Goal: Task Accomplishment & Management: Use online tool/utility

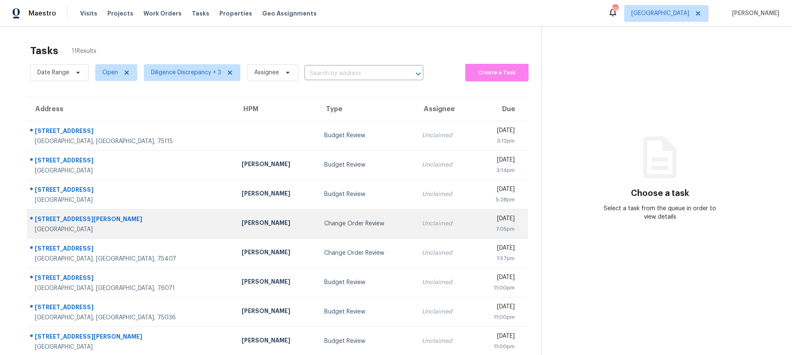
click at [324, 223] on div "Change Order Review" at bounding box center [366, 223] width 84 height 8
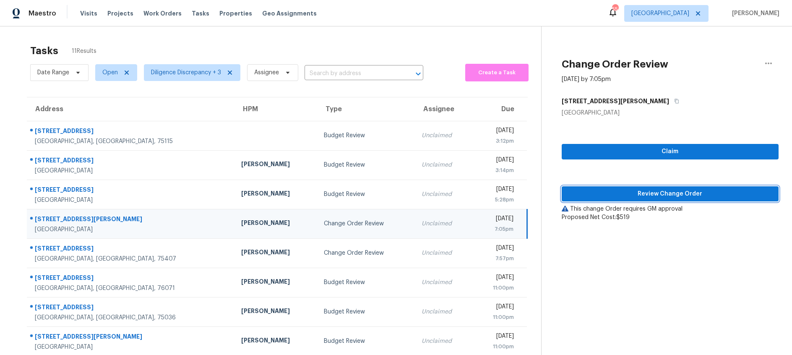
click at [624, 192] on span "Review Change Order" at bounding box center [669, 194] width 203 height 10
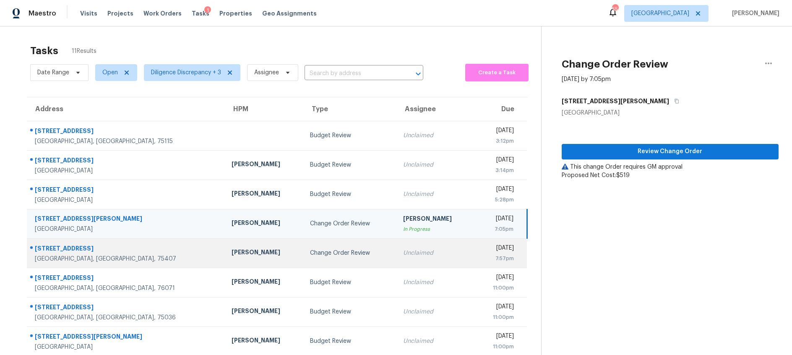
click at [241, 259] on td "Alicia Anices" at bounding box center [264, 252] width 79 height 29
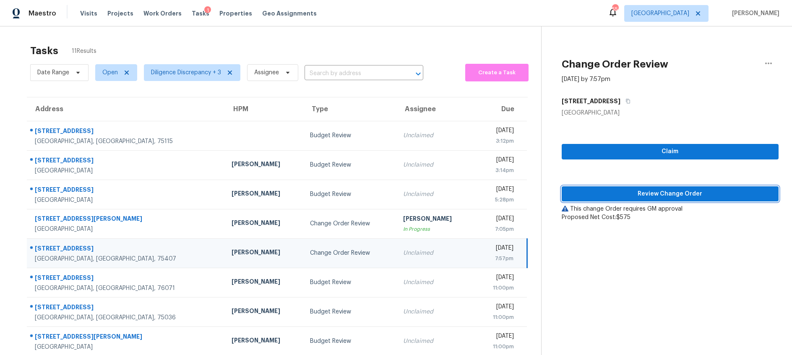
click at [666, 197] on span "Review Change Order" at bounding box center [669, 194] width 203 height 10
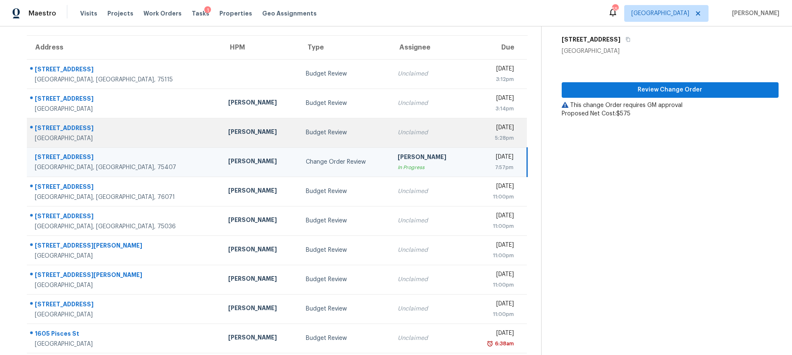
scroll to position [82, 0]
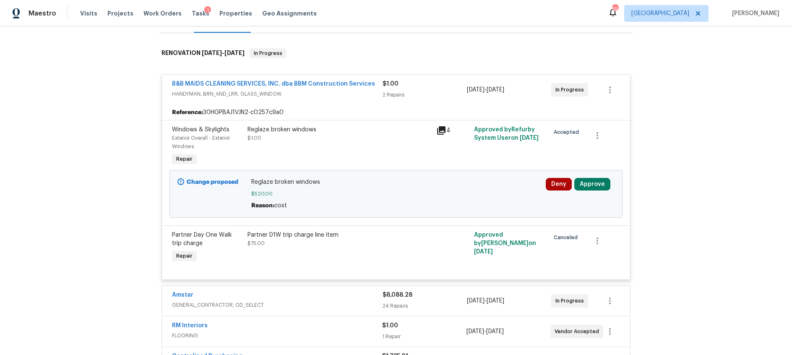
scroll to position [121, 0]
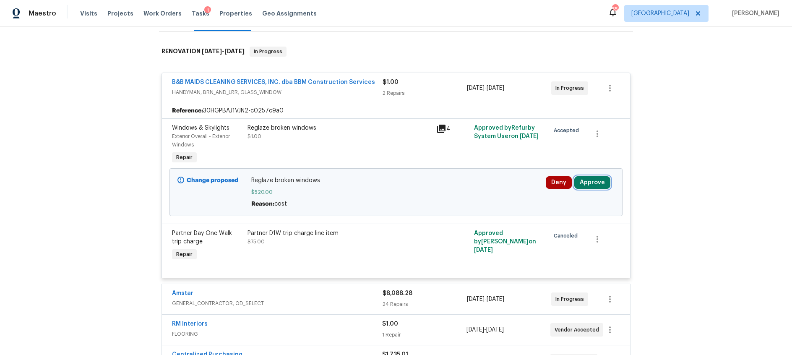
click at [597, 183] on button "Approve" at bounding box center [592, 182] width 36 height 13
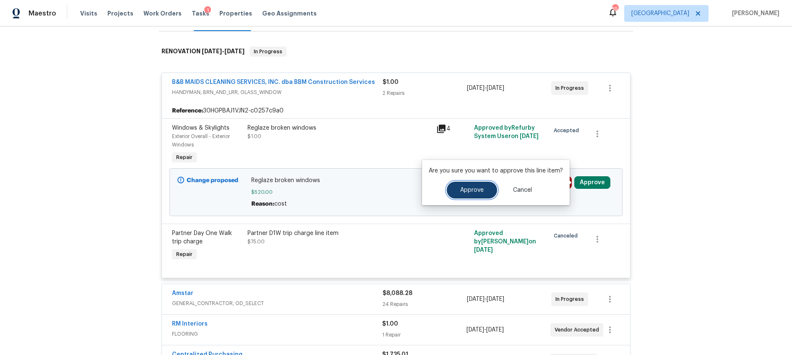
click at [480, 189] on span "Approve" at bounding box center [471, 190] width 23 height 6
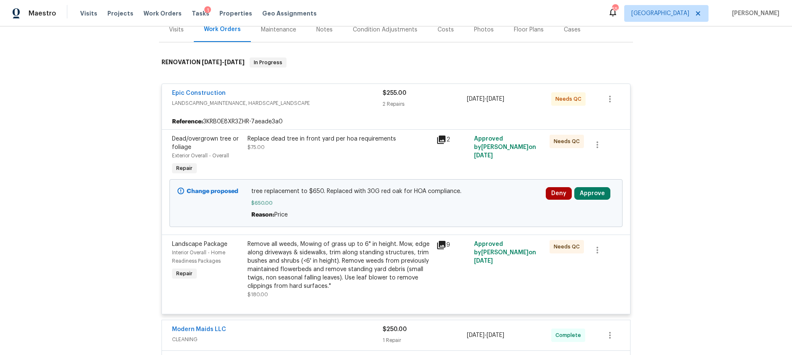
scroll to position [110, 0]
click at [589, 194] on button "Approve" at bounding box center [592, 193] width 36 height 13
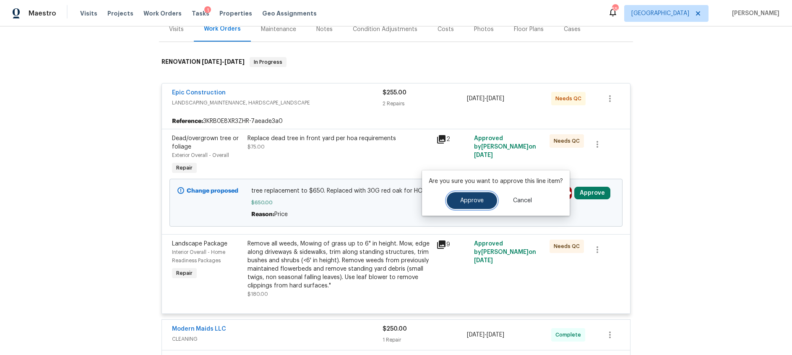
click at [471, 204] on button "Approve" at bounding box center [472, 200] width 50 height 17
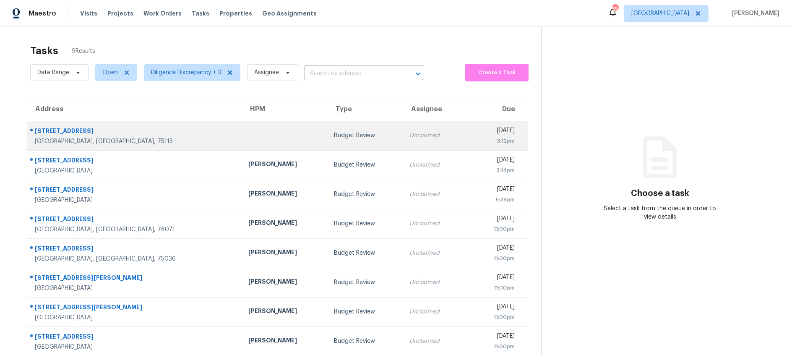
scroll to position [37, 0]
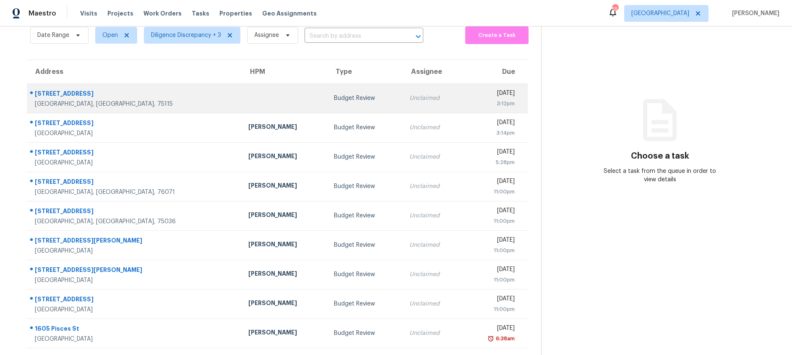
click at [334, 100] on div "Budget Review" at bounding box center [365, 98] width 62 height 8
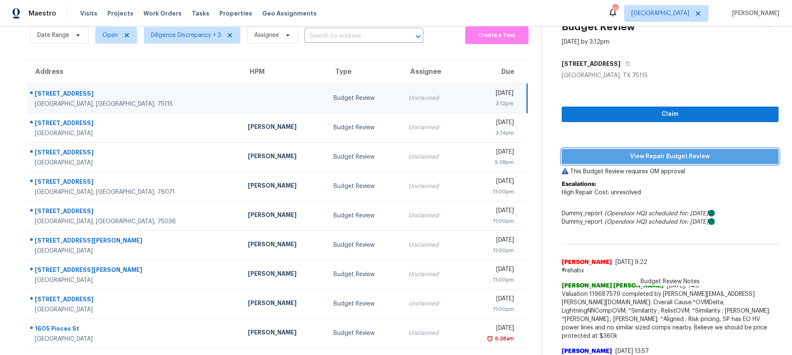
click at [616, 156] on span "View Repair Budget Review" at bounding box center [669, 156] width 203 height 10
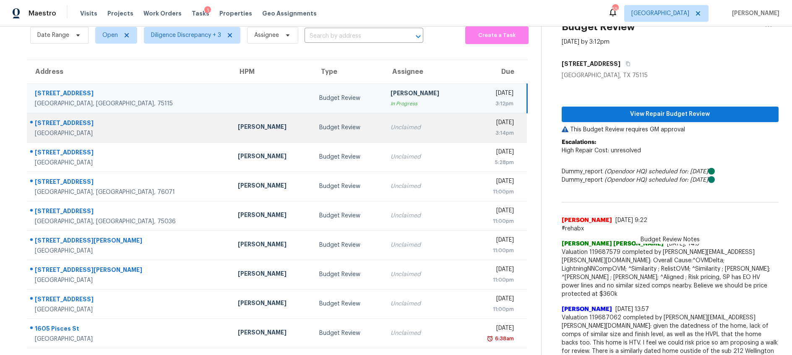
click at [333, 130] on div "Budget Review" at bounding box center [348, 127] width 58 height 8
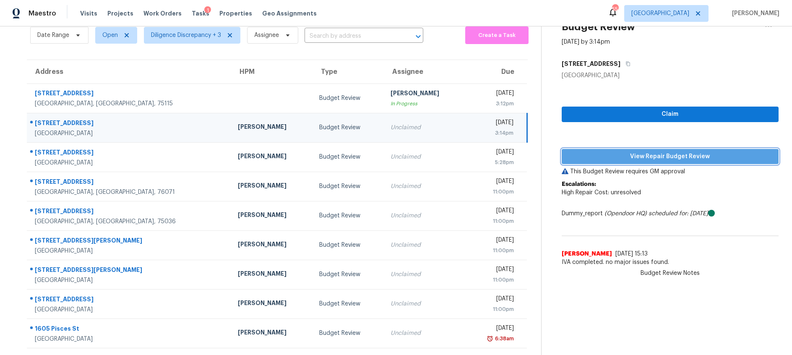
click at [610, 155] on span "View Repair Budget Review" at bounding box center [669, 156] width 203 height 10
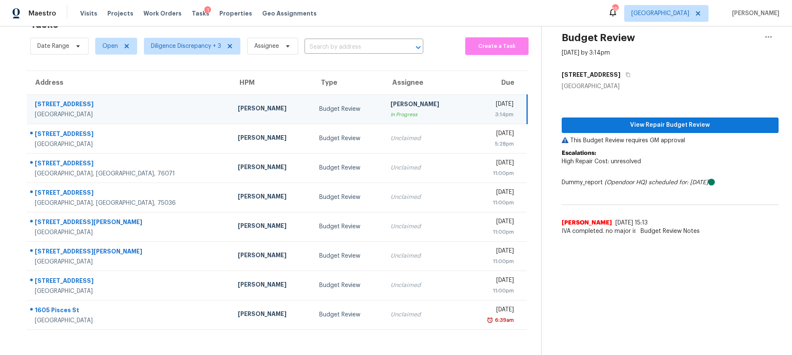
scroll to position [26, 0]
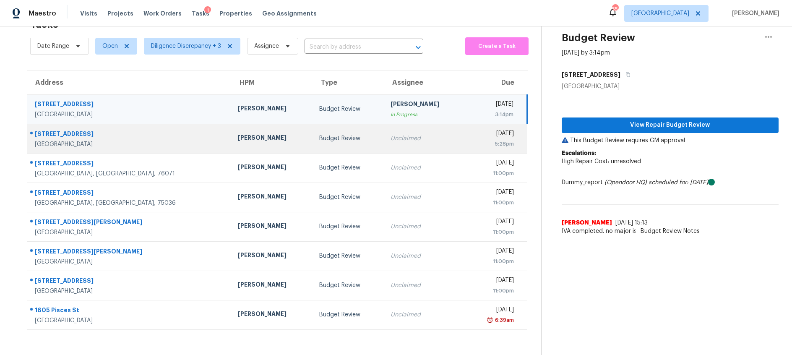
click at [254, 135] on div "[PERSON_NAME]" at bounding box center [272, 138] width 68 height 10
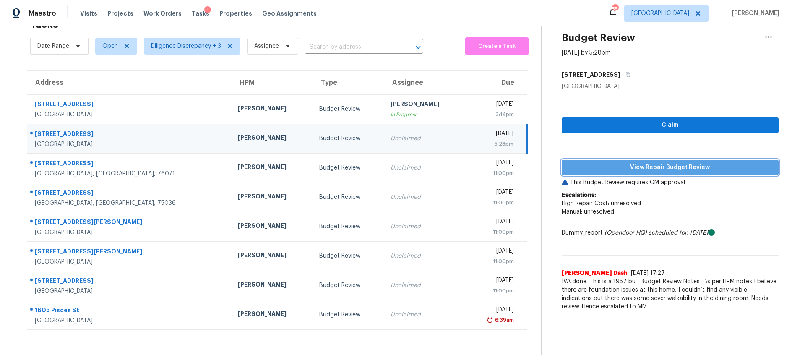
click at [605, 165] on span "View Repair Budget Review" at bounding box center [669, 167] width 203 height 10
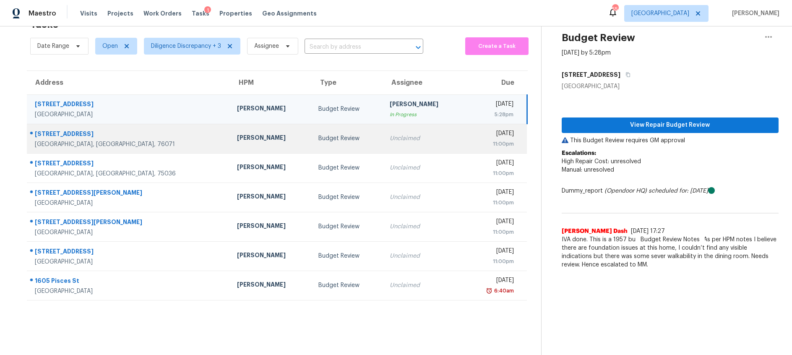
click at [328, 134] on div "Budget Review" at bounding box center [347, 138] width 58 height 8
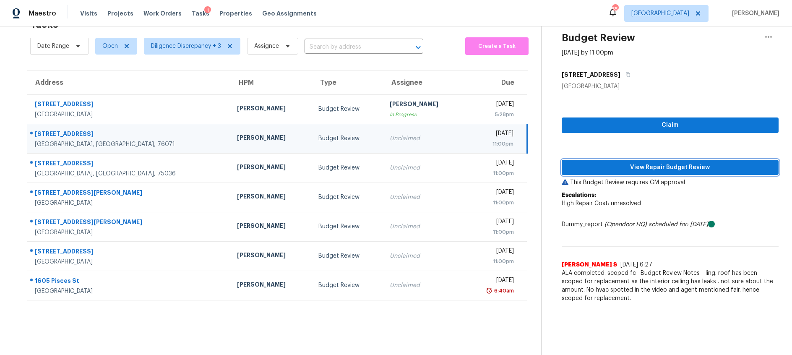
click at [610, 166] on span "View Repair Budget Review" at bounding box center [669, 167] width 203 height 10
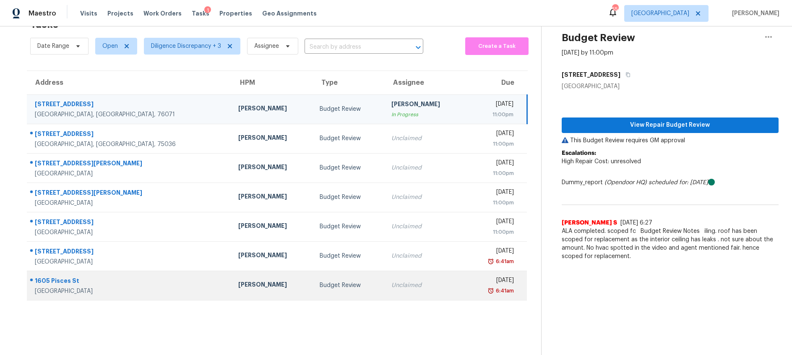
click at [343, 285] on div "Budget Review" at bounding box center [349, 285] width 58 height 8
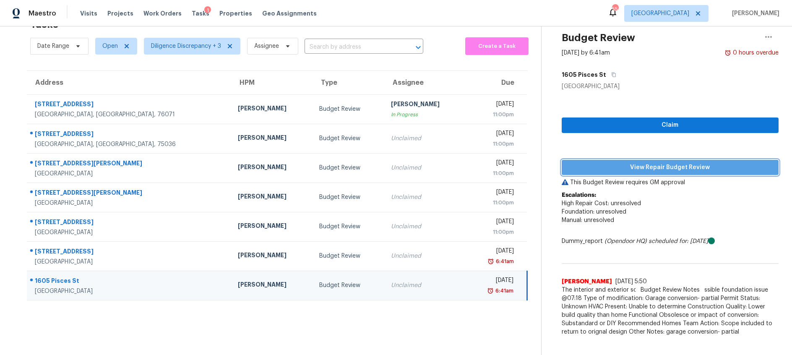
click at [687, 166] on span "View Repair Budget Review" at bounding box center [669, 167] width 203 height 10
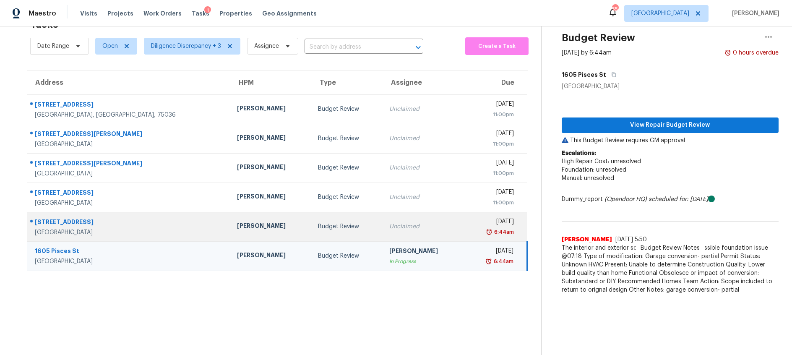
click at [406, 228] on div "Unclaimed" at bounding box center [423, 226] width 68 height 8
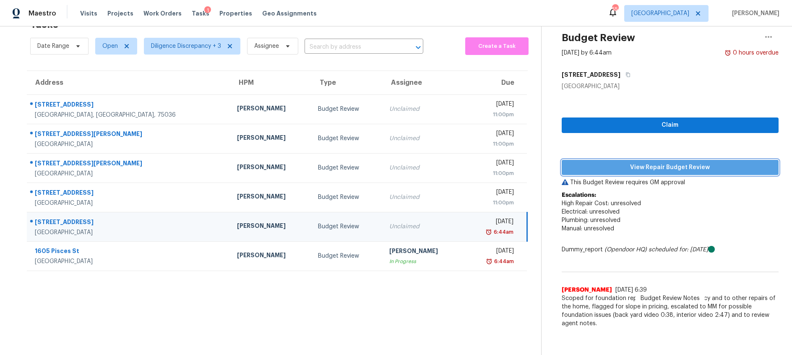
click at [652, 165] on span "View Repair Budget Review" at bounding box center [669, 167] width 203 height 10
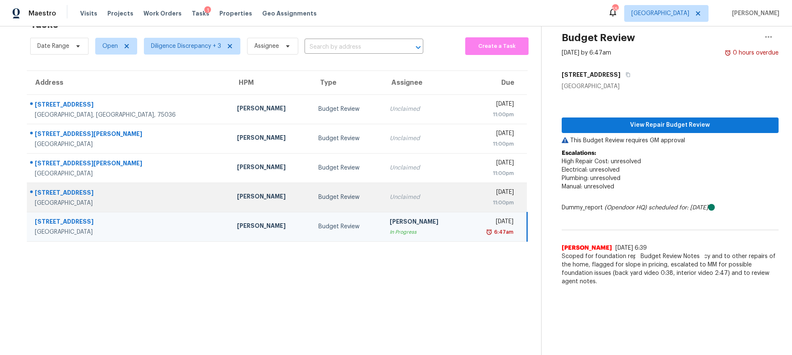
click at [412, 199] on td "Unclaimed" at bounding box center [423, 196] width 81 height 29
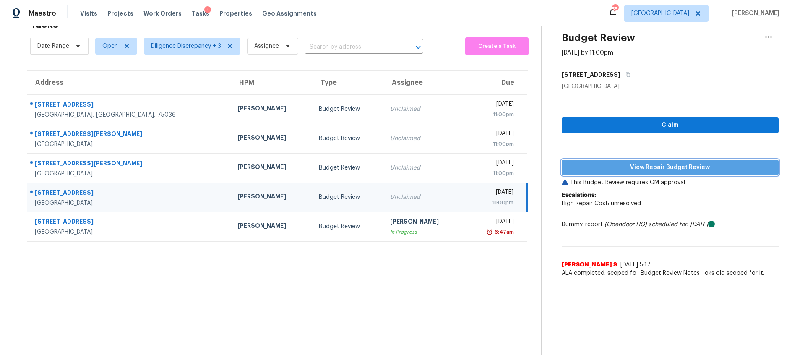
click at [644, 167] on span "View Repair Budget Review" at bounding box center [669, 167] width 203 height 10
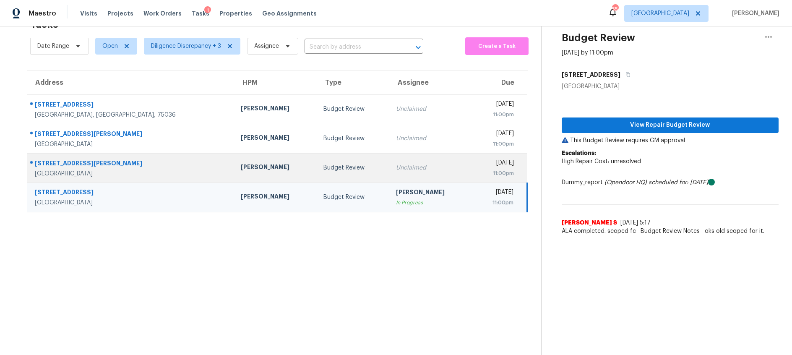
click at [343, 172] on td "Budget Review" at bounding box center [353, 167] width 73 height 29
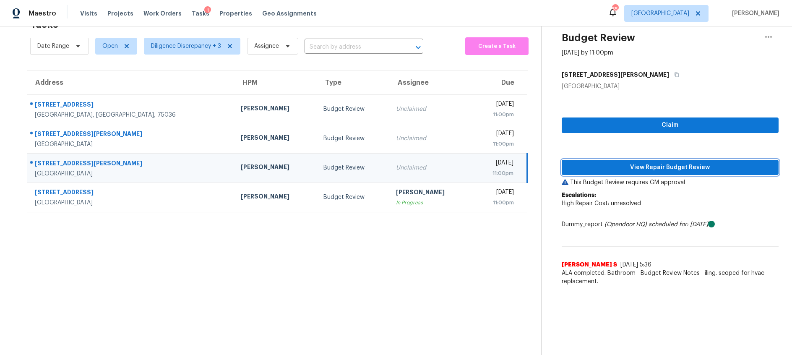
click at [685, 171] on span "View Repair Budget Review" at bounding box center [669, 167] width 203 height 10
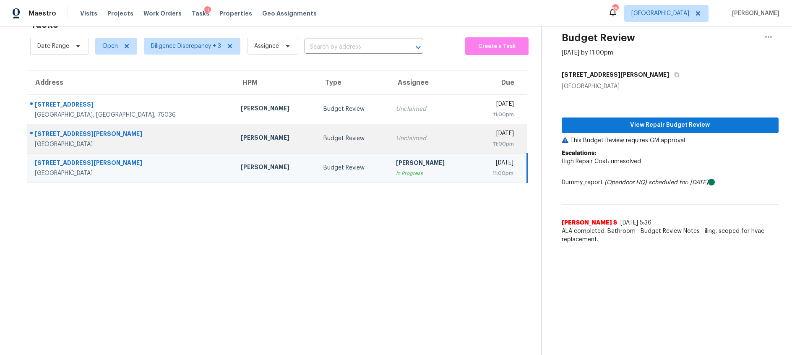
click at [323, 140] on div "Budget Review" at bounding box center [352, 138] width 59 height 8
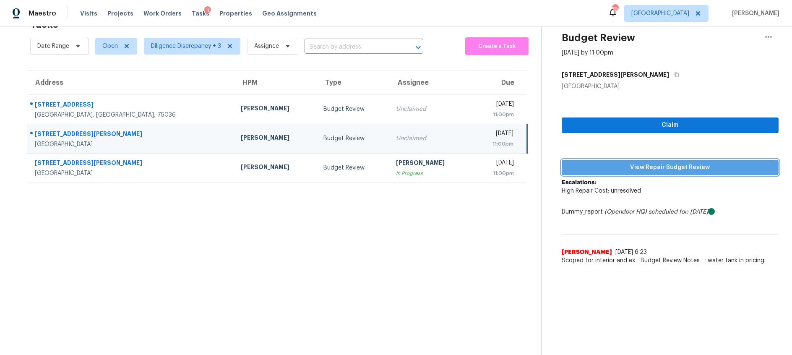
click at [640, 170] on span "View Repair Budget Review" at bounding box center [669, 167] width 203 height 10
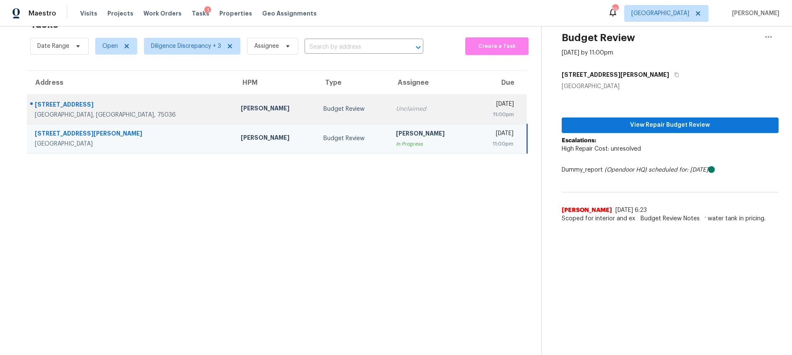
click at [323, 109] on div "Budget Review" at bounding box center [352, 109] width 59 height 8
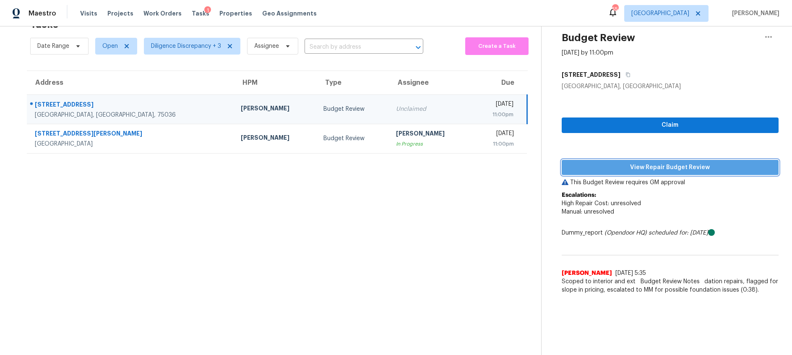
click at [592, 168] on span "View Repair Budget Review" at bounding box center [669, 167] width 203 height 10
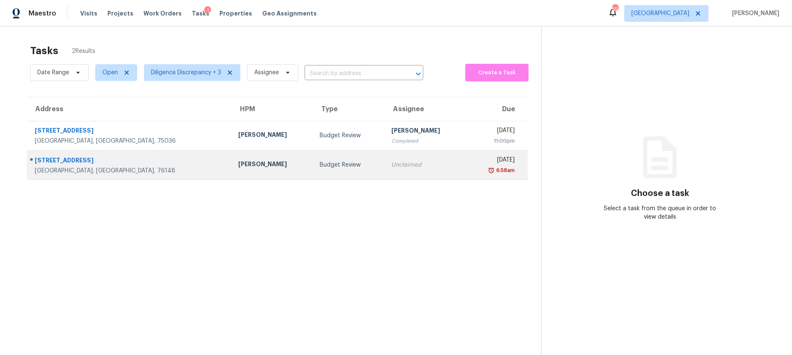
click at [238, 169] on div "Andrew Kempka" at bounding box center [272, 165] width 68 height 10
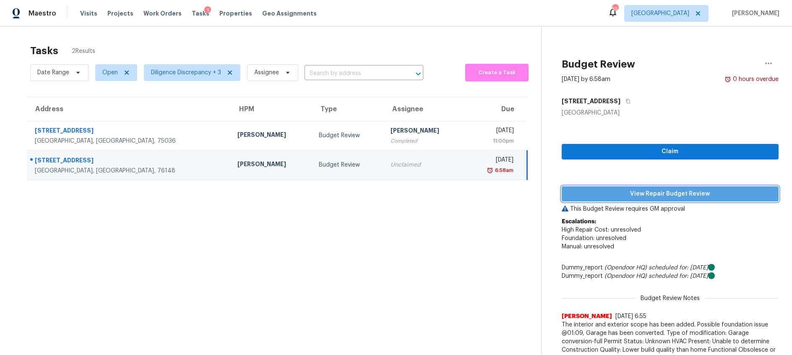
click at [614, 196] on span "View Repair Budget Review" at bounding box center [669, 194] width 203 height 10
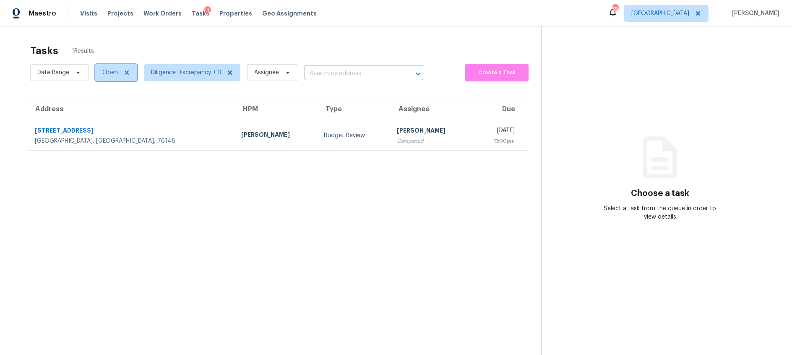
click at [112, 72] on span "Open" at bounding box center [110, 72] width 16 height 8
click at [104, 106] on span at bounding box center [103, 107] width 7 height 7
click at [104, 106] on input "Closed" at bounding box center [102, 106] width 5 height 5
checkbox input "true"
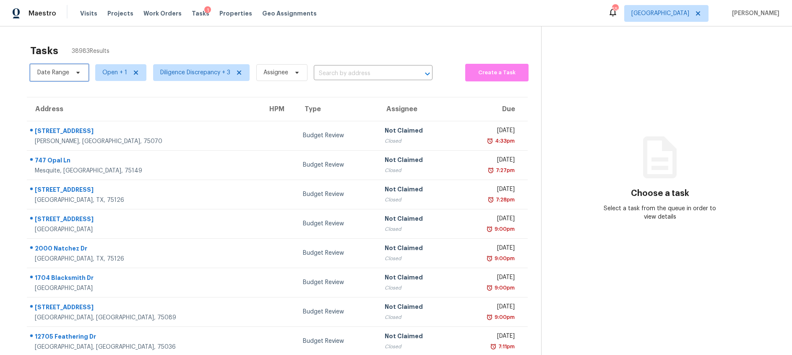
click at [69, 71] on span "Date Range" at bounding box center [59, 72] width 58 height 17
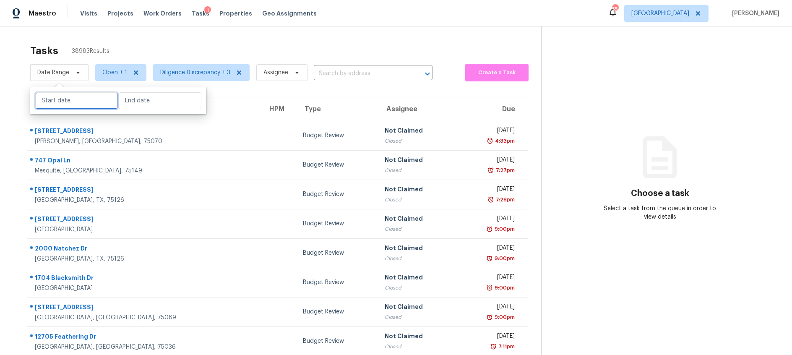
select select "8"
select select "2025"
select select "9"
select select "2025"
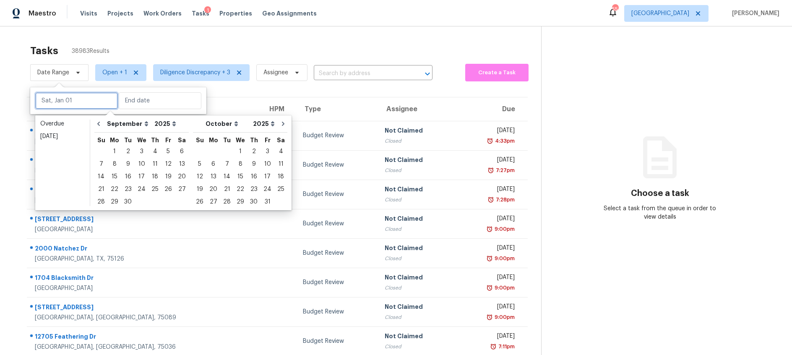
click at [64, 100] on input "text" at bounding box center [76, 100] width 83 height 17
type input "Mon, Sep 01"
click at [135, 161] on div "10" at bounding box center [142, 164] width 14 height 12
type input "Wed, Sep 10"
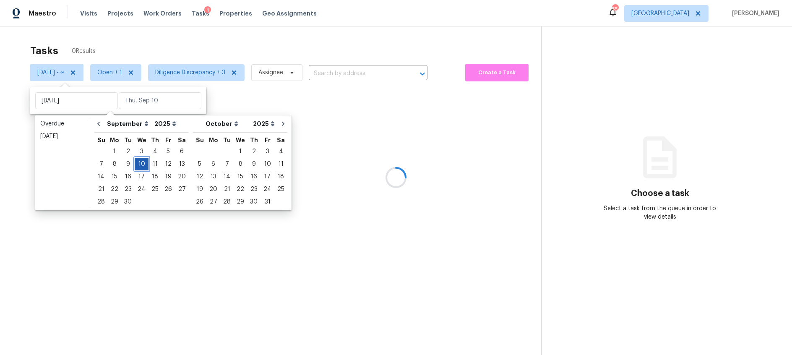
click at [135, 161] on div "10" at bounding box center [142, 164] width 14 height 12
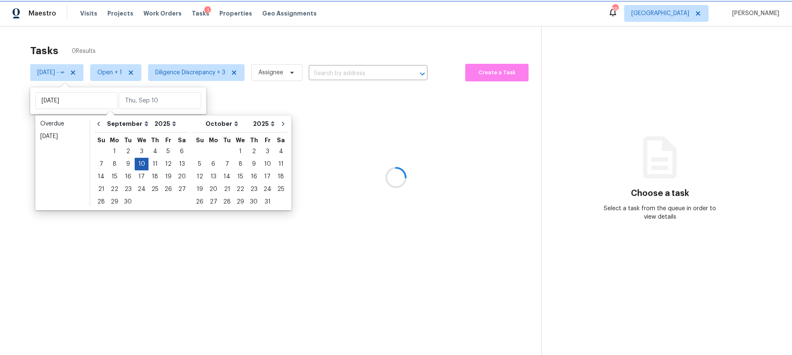
type input "Wed, Sep 10"
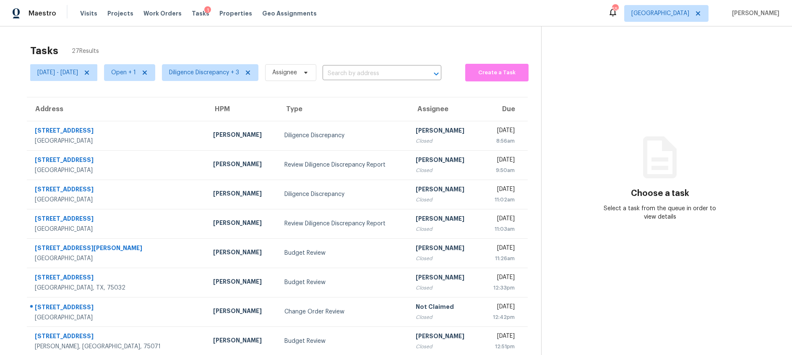
click at [9, 97] on div "Tasks 27 Results Wed, Sep 10 - Wed, Sep 10 Open + 1 Diligence Discrepancy + 3 A…" at bounding box center [396, 231] width 792 height 411
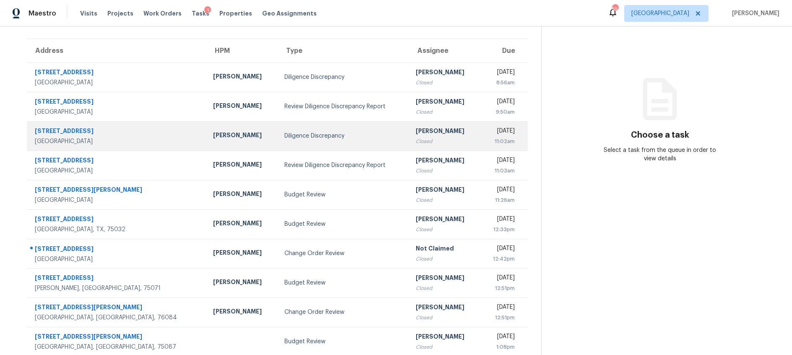
scroll to position [82, 0]
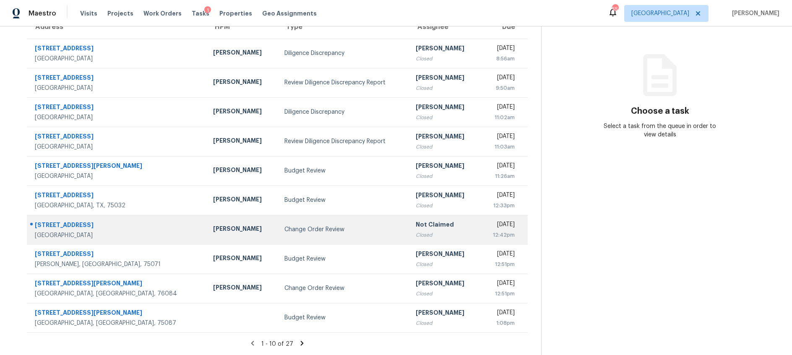
click at [294, 231] on div "Change Order Review" at bounding box center [343, 229] width 118 height 8
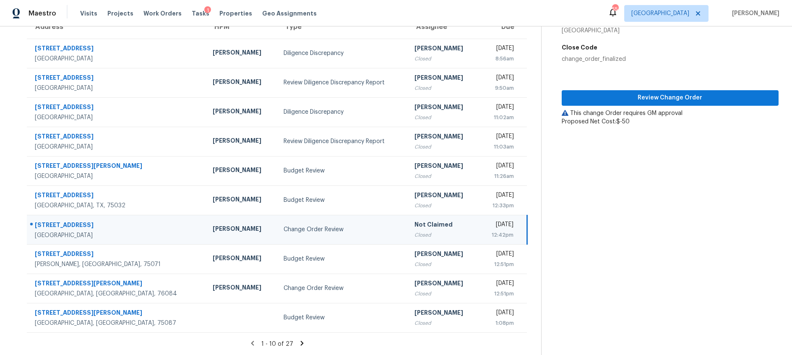
click at [301, 342] on icon at bounding box center [301, 342] width 3 height 5
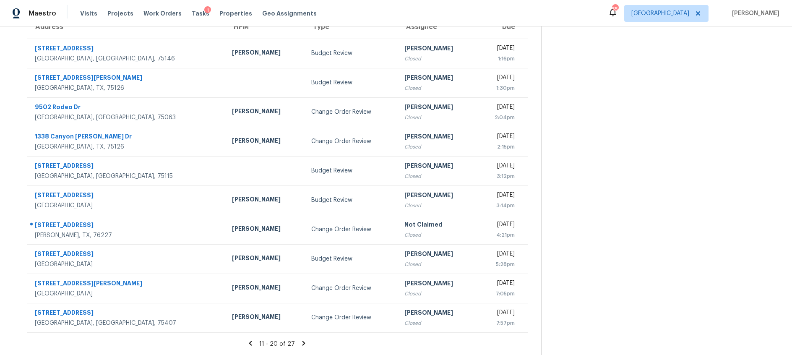
click at [304, 344] on icon at bounding box center [304, 343] width 8 height 8
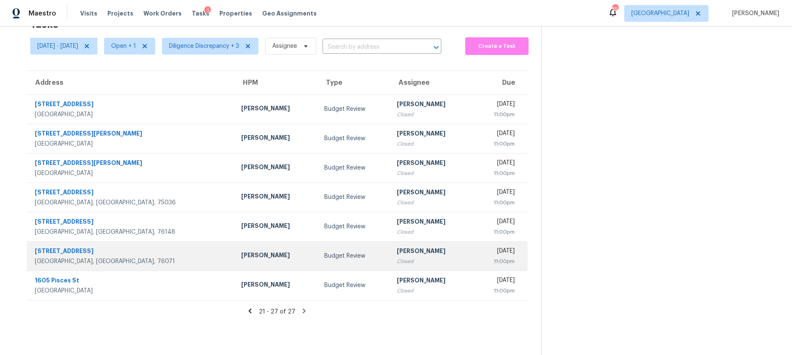
scroll to position [0, 0]
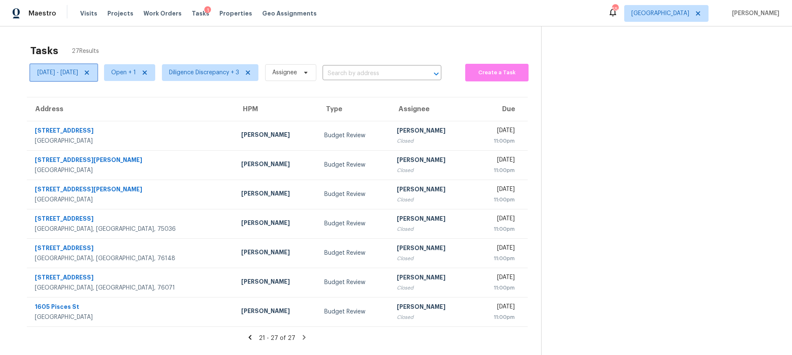
click at [90, 73] on icon at bounding box center [86, 72] width 7 height 7
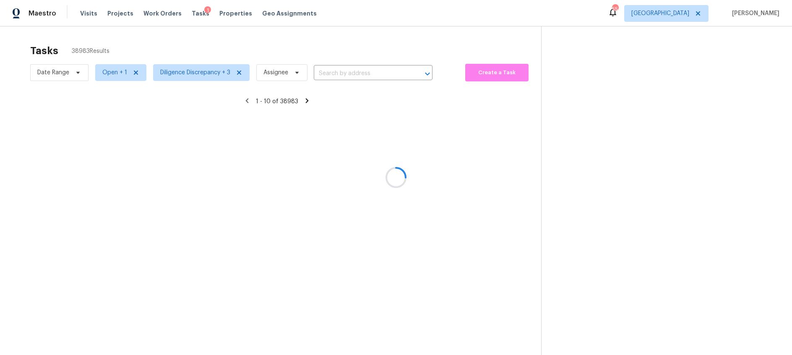
click at [117, 73] on div at bounding box center [396, 177] width 792 height 355
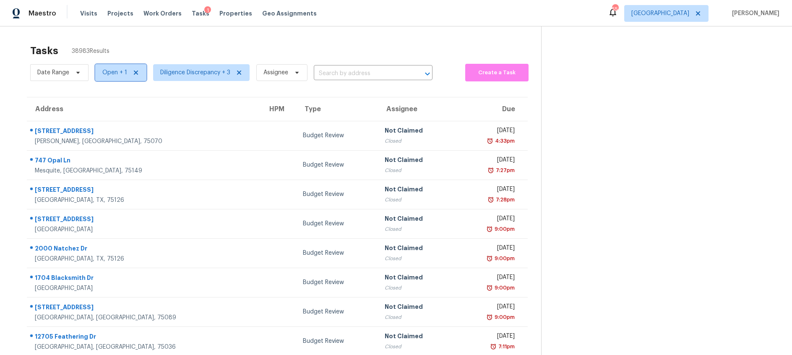
click at [117, 73] on span "Open + 1" at bounding box center [114, 72] width 25 height 8
click at [103, 96] on span at bounding box center [103, 96] width 7 height 7
click at [103, 96] on input "Open" at bounding box center [102, 94] width 5 height 5
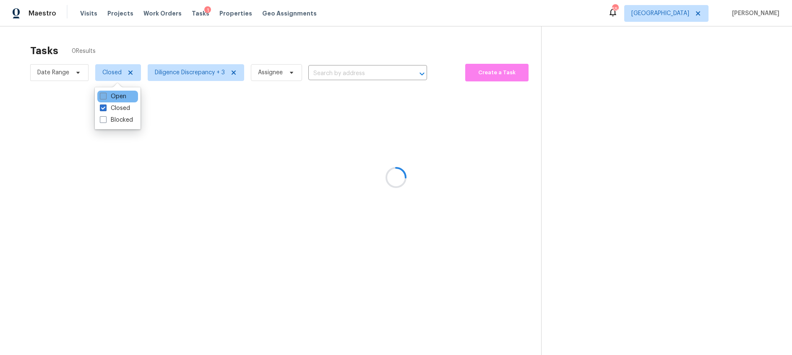
click at [103, 96] on span at bounding box center [103, 96] width 7 height 7
click at [103, 96] on input "Open" at bounding box center [102, 94] width 5 height 5
checkbox input "true"
click at [102, 104] on span at bounding box center [103, 107] width 7 height 7
click at [102, 104] on input "Closed" at bounding box center [102, 106] width 5 height 5
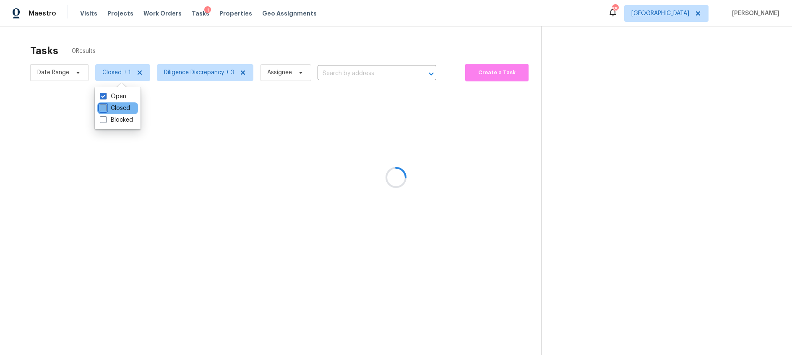
checkbox input "false"
click at [124, 38] on div at bounding box center [396, 177] width 792 height 355
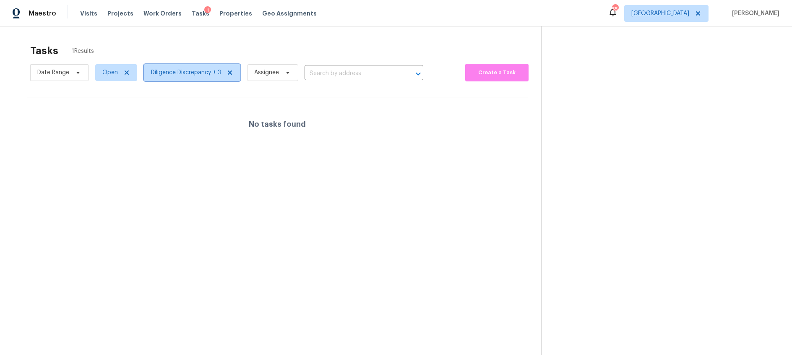
click at [190, 76] on span "Diligence Discrepancy + 3" at bounding box center [186, 72] width 70 height 8
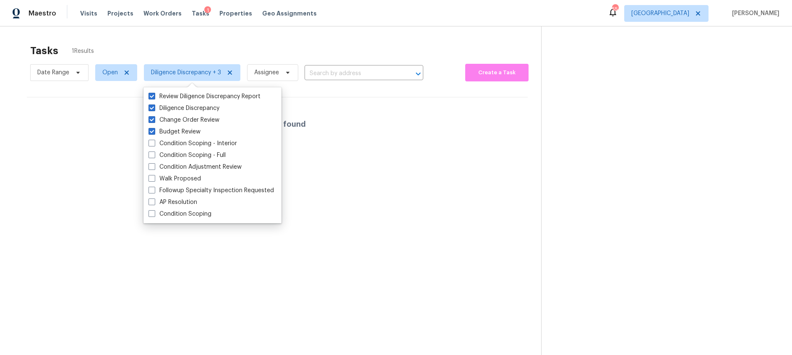
click at [171, 24] on div "Maestro Visits Projects Work Orders Tasks 1 Properties Geo Assignments 55 Dalla…" at bounding box center [396, 13] width 792 height 26
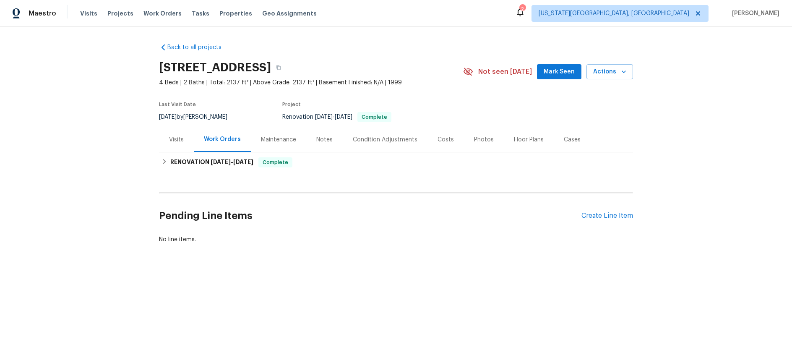
click at [174, 138] on div "Visits" at bounding box center [176, 139] width 15 height 8
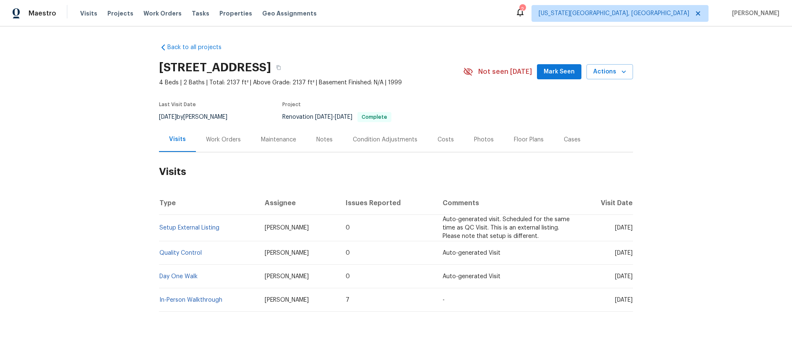
click at [326, 140] on div "Notes" at bounding box center [324, 139] width 16 height 8
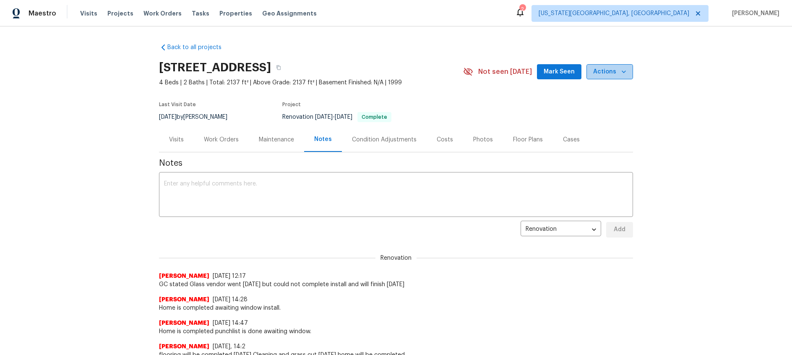
click at [612, 71] on span "Actions" at bounding box center [609, 72] width 33 height 10
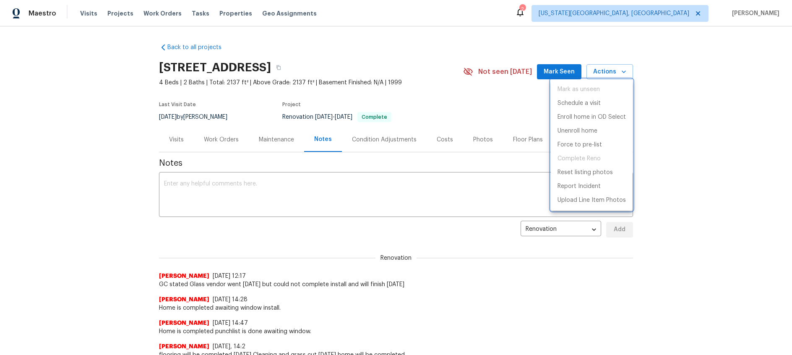
click at [431, 52] on div at bounding box center [396, 177] width 792 height 355
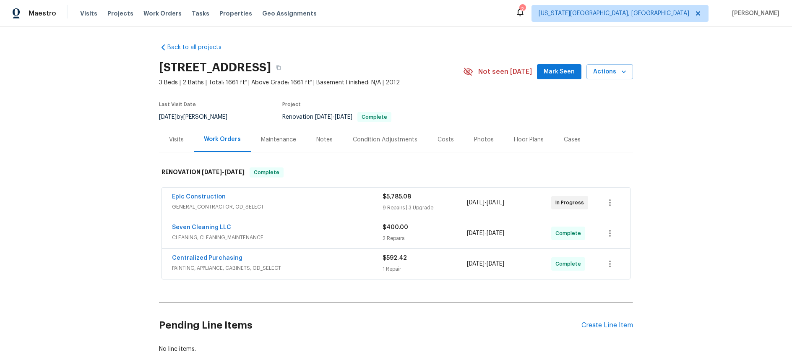
click at [327, 138] on div "Notes" at bounding box center [324, 139] width 16 height 8
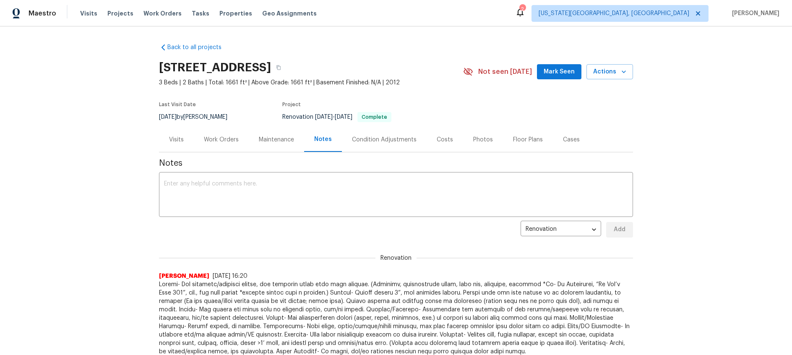
click at [218, 141] on div "Work Orders" at bounding box center [221, 139] width 35 height 8
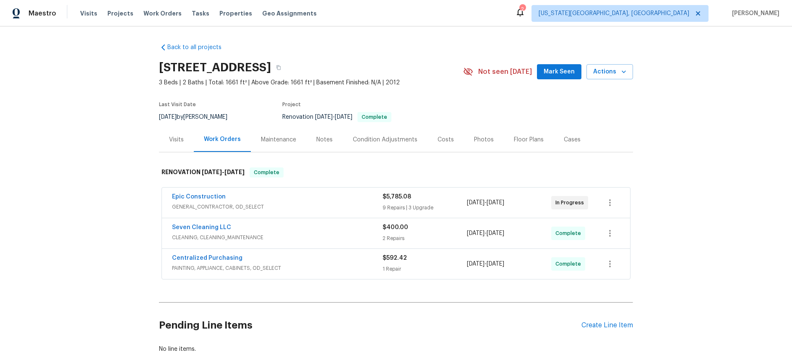
click at [175, 141] on div "Visits" at bounding box center [176, 139] width 15 height 8
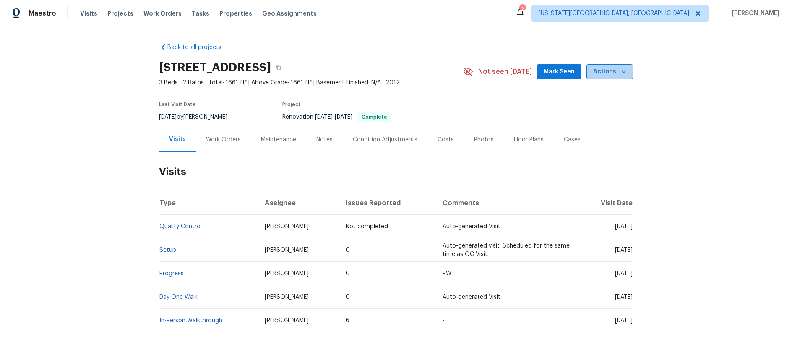
click at [612, 74] on span "Actions" at bounding box center [609, 72] width 33 height 10
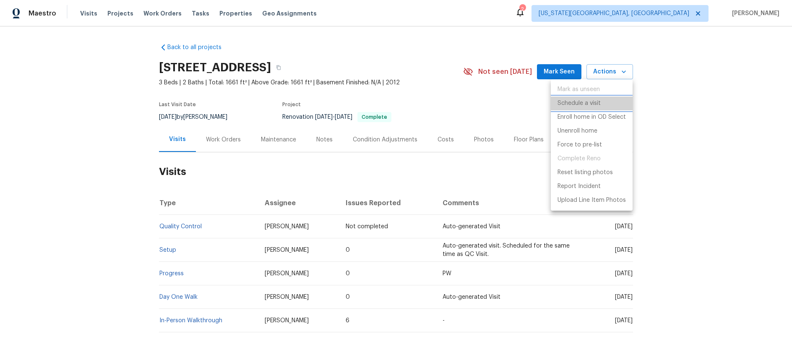
click at [607, 105] on li "Schedule a visit" at bounding box center [592, 103] width 82 height 14
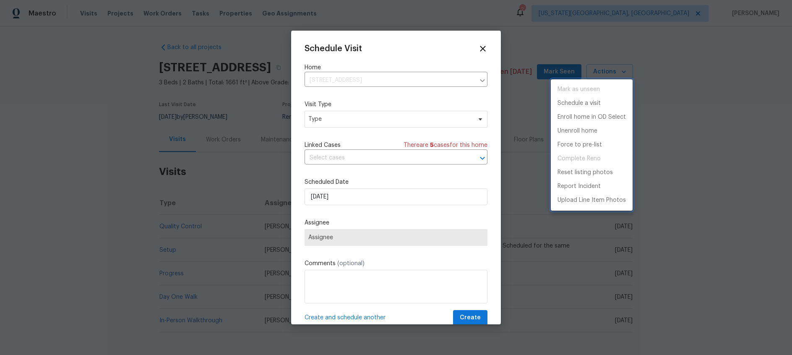
click at [397, 123] on div at bounding box center [396, 177] width 792 height 355
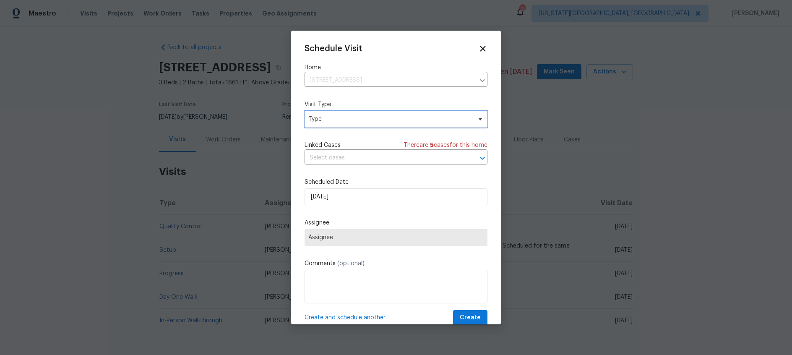
click at [476, 121] on span at bounding box center [478, 119] width 9 height 7
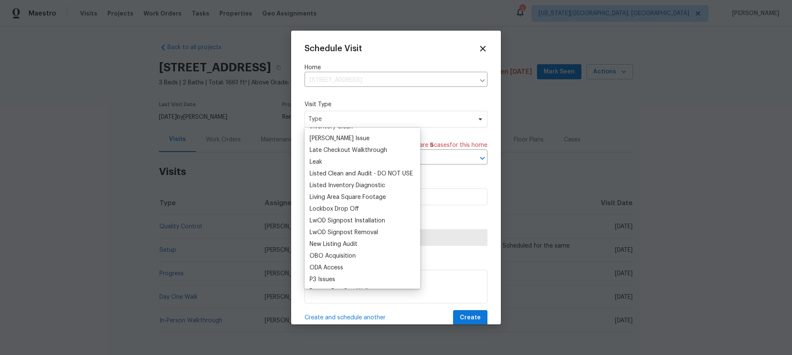
scroll to position [361, 0]
click at [352, 243] on div "New Listing Audit" at bounding box center [333, 243] width 48 height 8
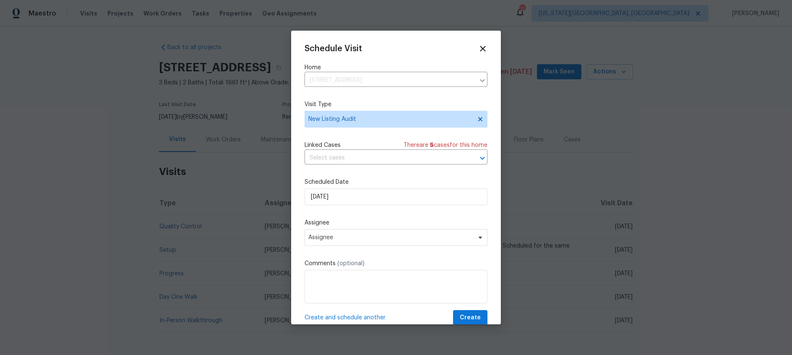
drag, startPoint x: 488, startPoint y: 239, endPoint x: 483, endPoint y: 239, distance: 4.6
click at [487, 239] on div "Schedule Visit Home [STREET_ADDRESS] ​ Visit Type New Listing Audit Linked Case…" at bounding box center [396, 178] width 210 height 294
click at [480, 239] on icon at bounding box center [480, 237] width 7 height 7
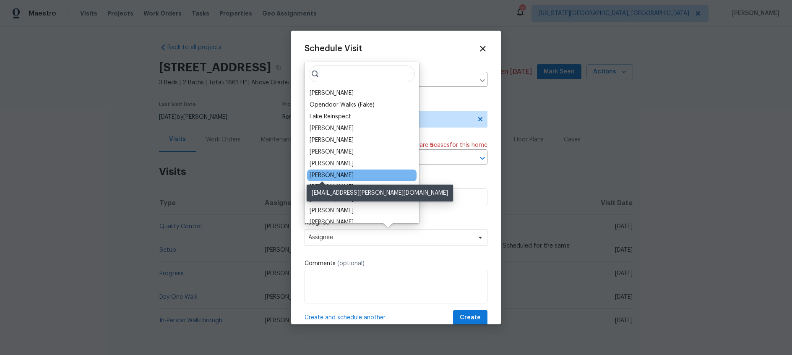
click at [327, 172] on div "[PERSON_NAME]" at bounding box center [331, 175] width 44 height 8
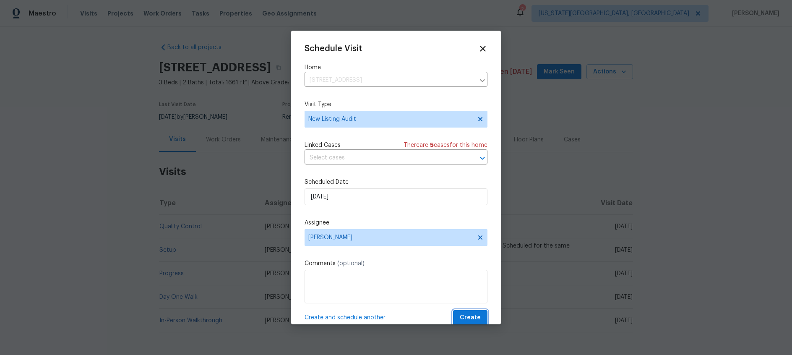
click at [472, 316] on span "Create" at bounding box center [470, 317] width 21 height 10
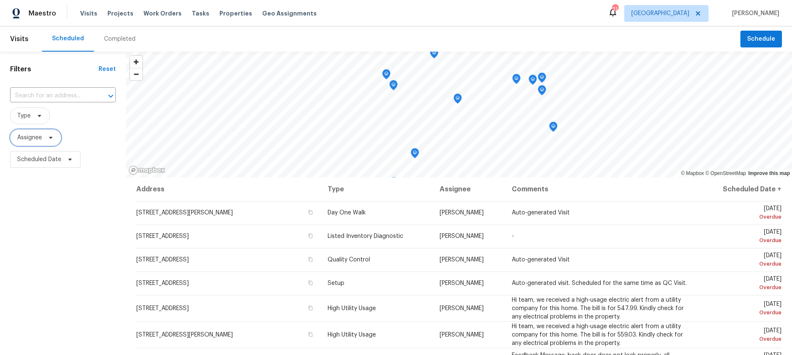
click at [45, 133] on span "Assignee" at bounding box center [35, 137] width 51 height 17
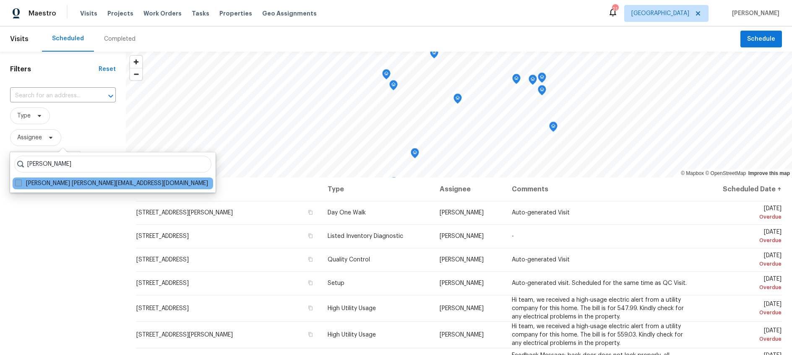
type input "[PERSON_NAME]"
click at [17, 184] on span at bounding box center [18, 182] width 7 height 7
click at [17, 184] on input "Alicia Anices alicia.anices@opendoor.com" at bounding box center [17, 181] width 5 height 5
checkbox input "true"
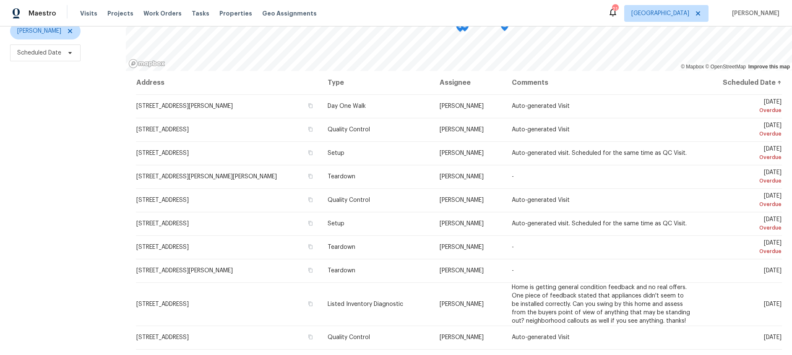
scroll to position [86, 0]
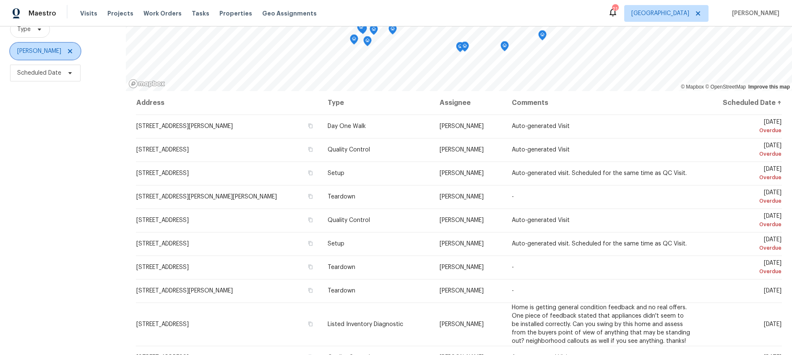
click at [67, 49] on icon at bounding box center [70, 51] width 7 height 7
